Goal: Navigation & Orientation: Find specific page/section

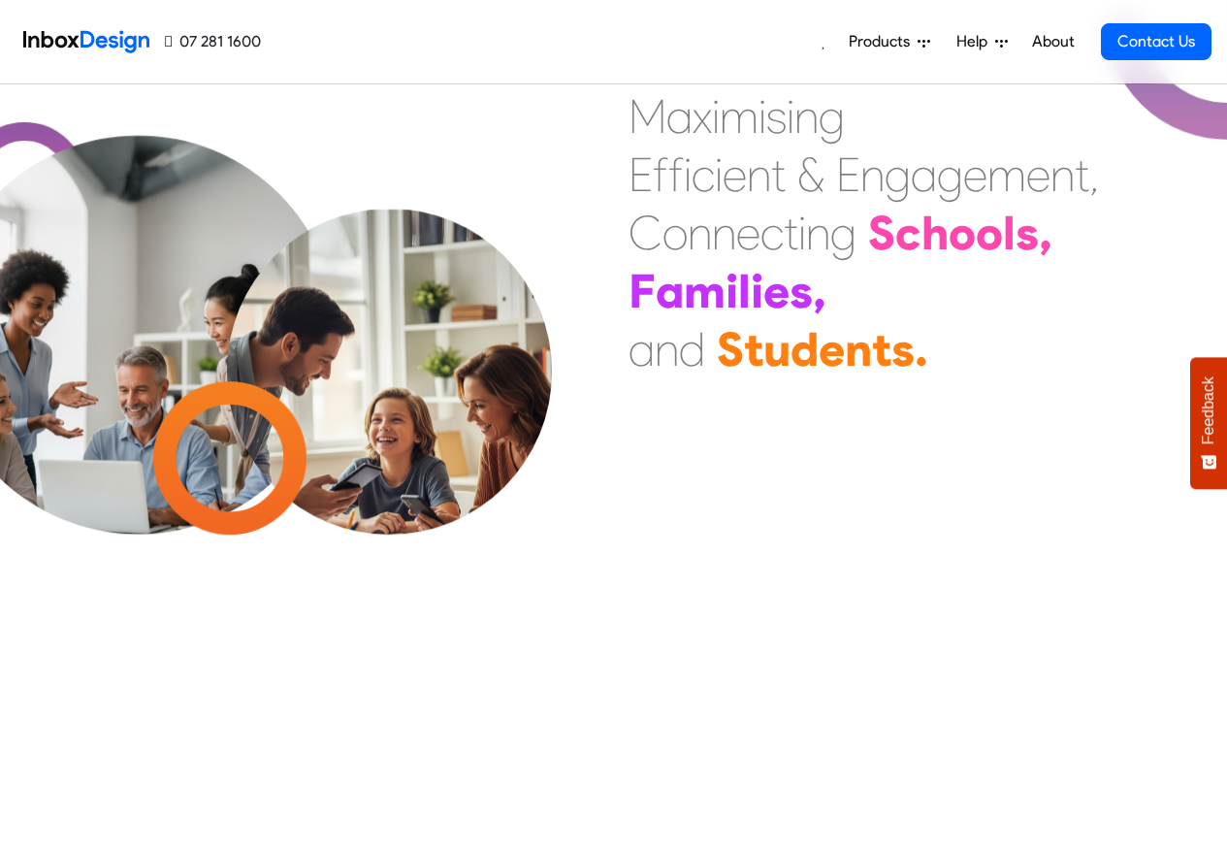
scroll to position [815, 0]
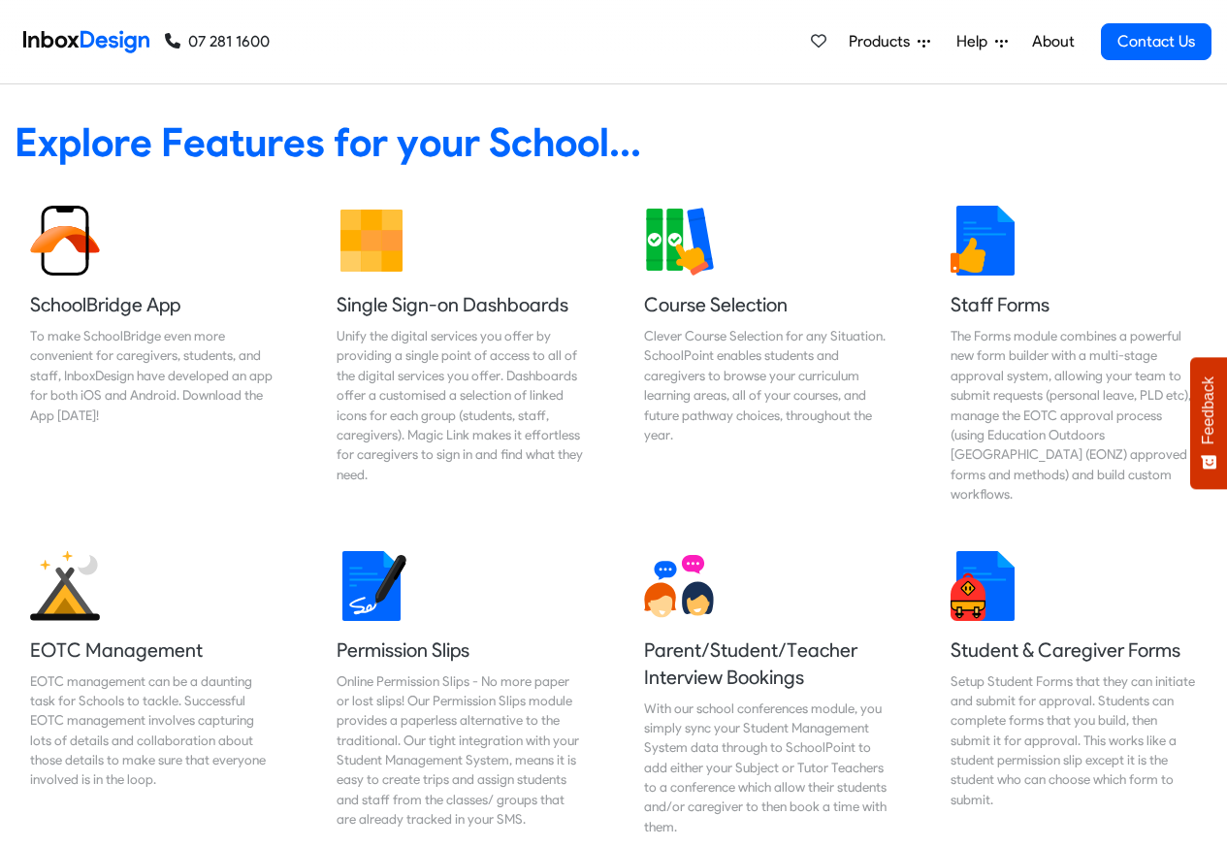
click at [1046, 43] on link "About" at bounding box center [1052, 41] width 53 height 39
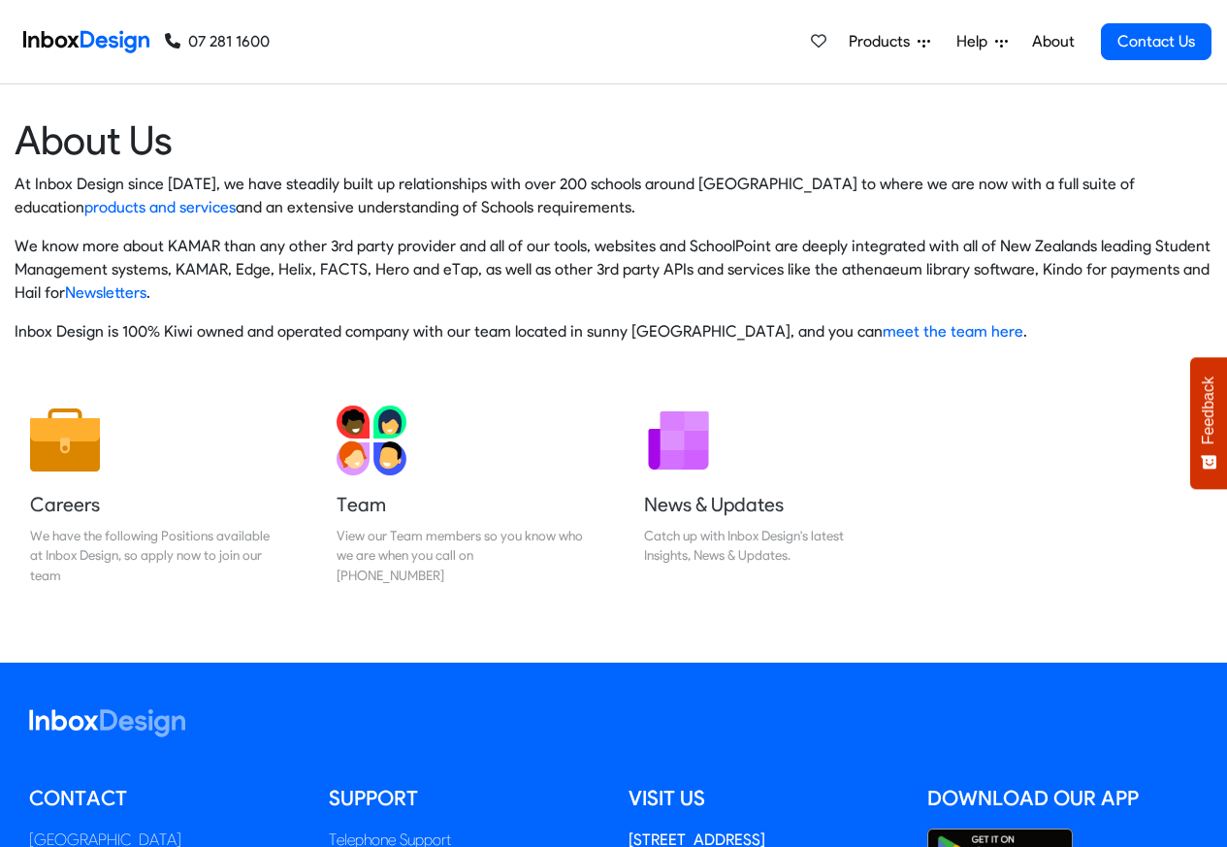
click at [1214, 534] on div "Careers We have the following Positions available at Inbox Design, so apply now…" at bounding box center [613, 503] width 1227 height 226
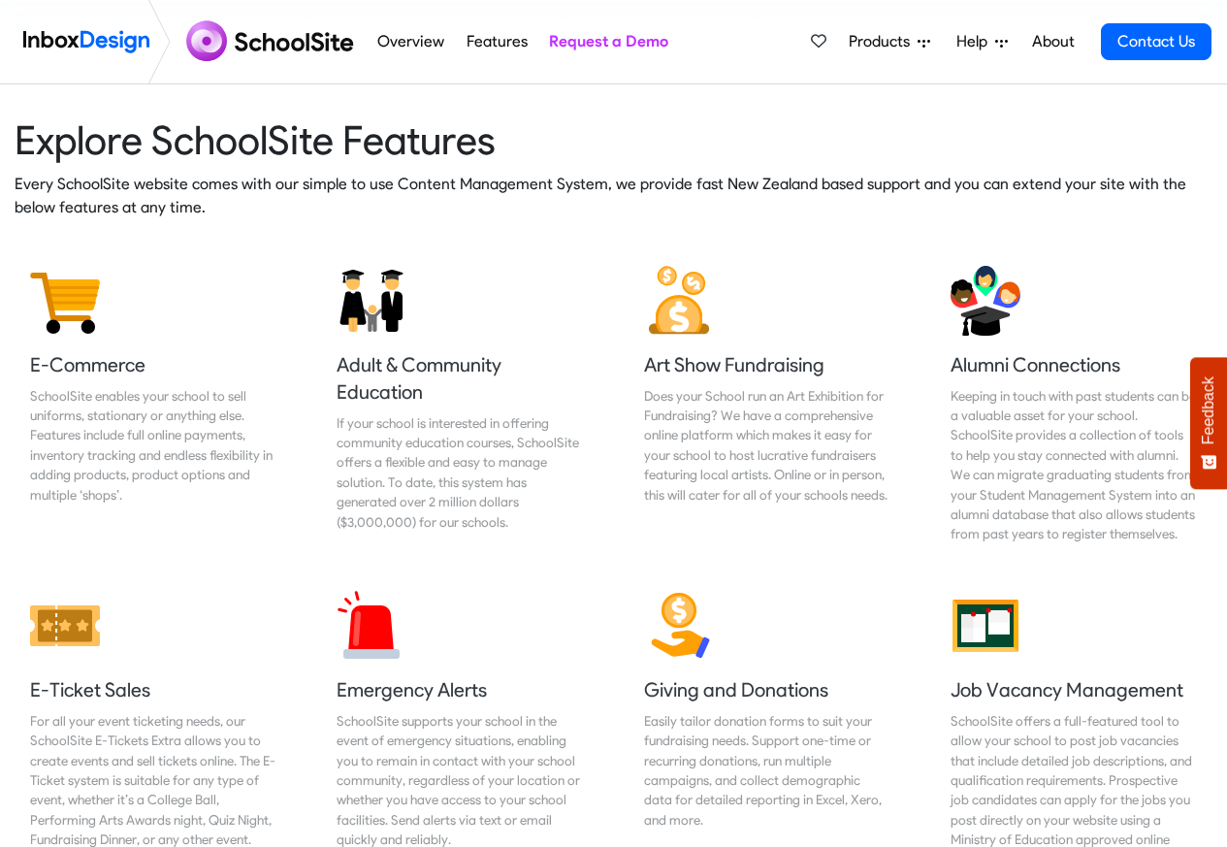
scroll to position [2444, 0]
